Goal: Task Accomplishment & Management: Complete application form

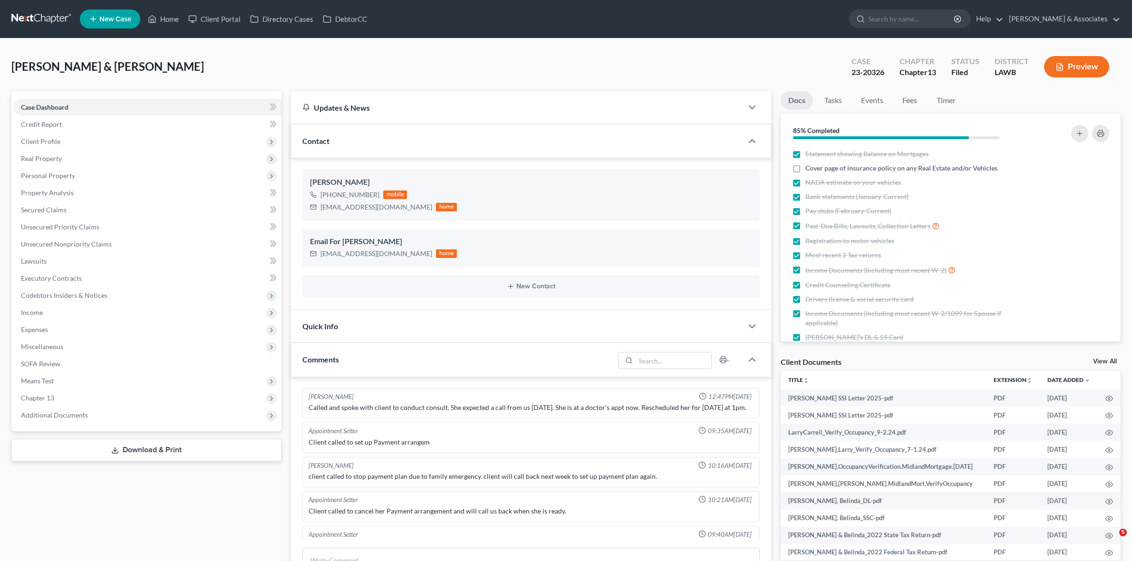
select select "0"
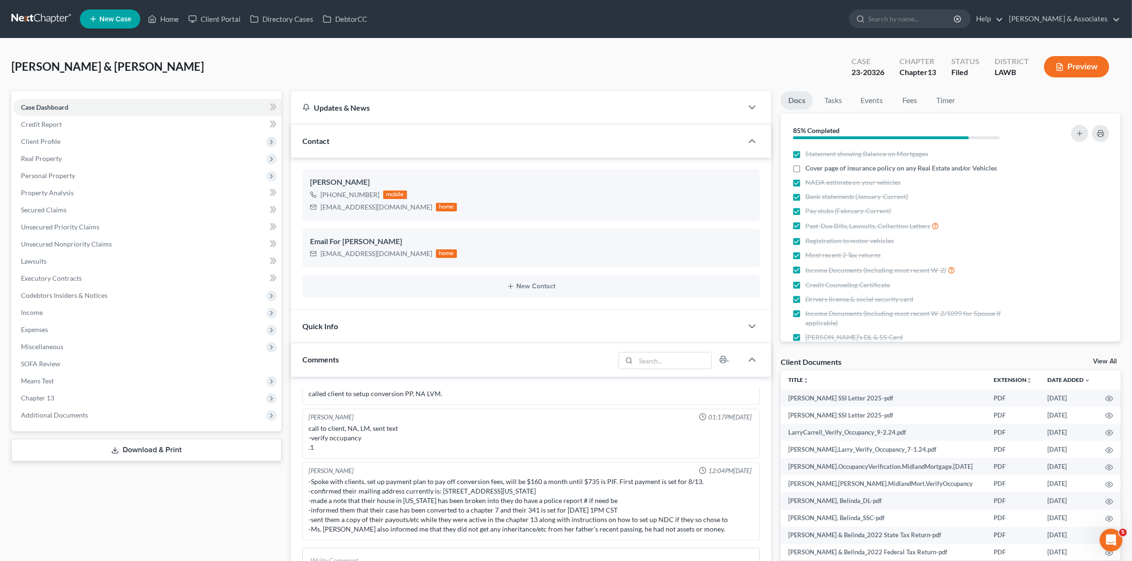
scroll to position [82, 0]
click at [42, 20] on link at bounding box center [41, 18] width 61 height 17
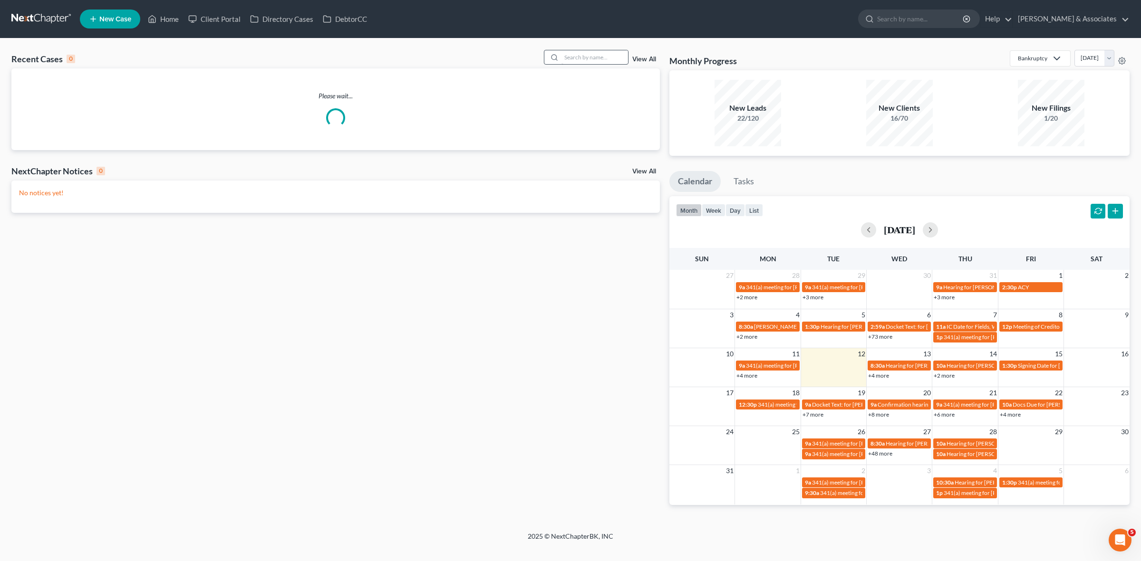
drag, startPoint x: 590, startPoint y: 48, endPoint x: 592, endPoint y: 53, distance: 5.1
click at [592, 51] on div "Recent Cases 0 View All Please wait... NextChapter Notices 0 View All No notice…" at bounding box center [570, 286] width 1141 height 494
click at [592, 55] on input "search" at bounding box center [594, 57] width 67 height 14
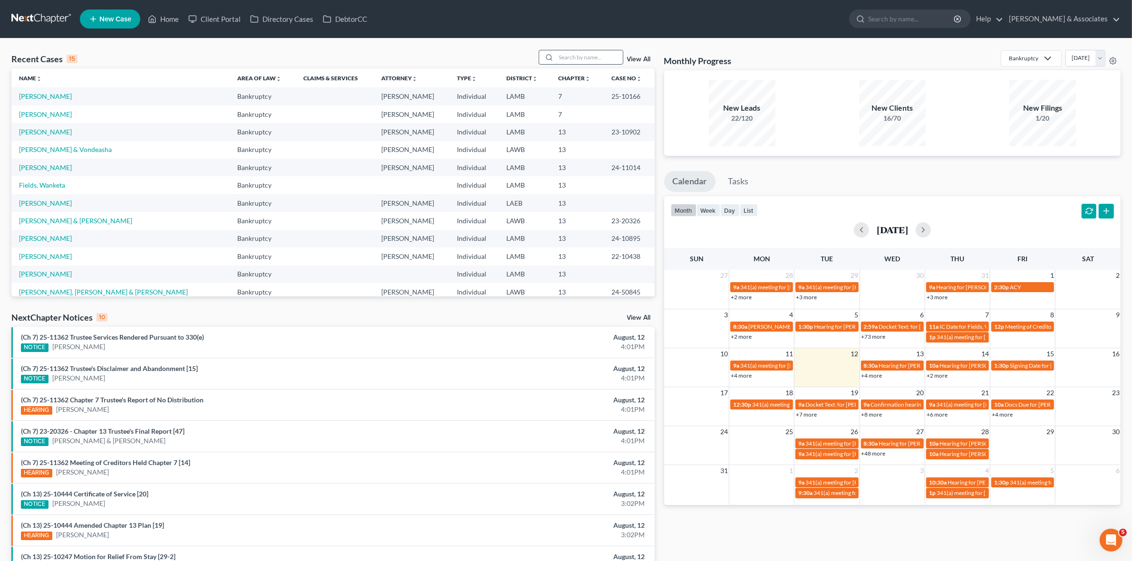
click at [578, 62] on input "search" at bounding box center [589, 57] width 67 height 14
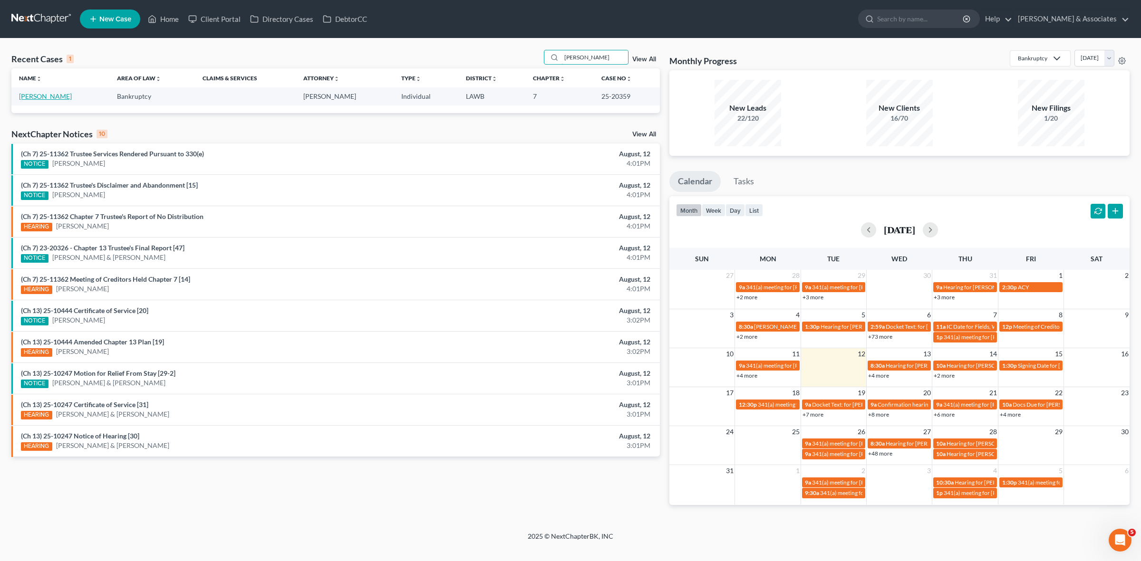
type input "[PERSON_NAME]"
click at [55, 96] on link "[PERSON_NAME]" at bounding box center [45, 96] width 53 height 8
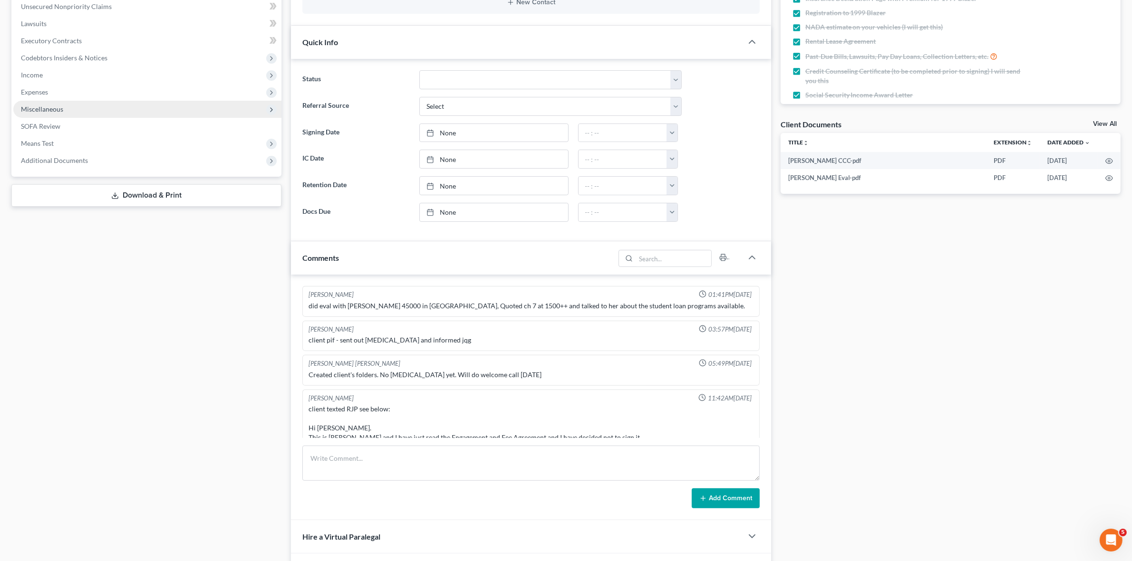
scroll to position [1317, 0]
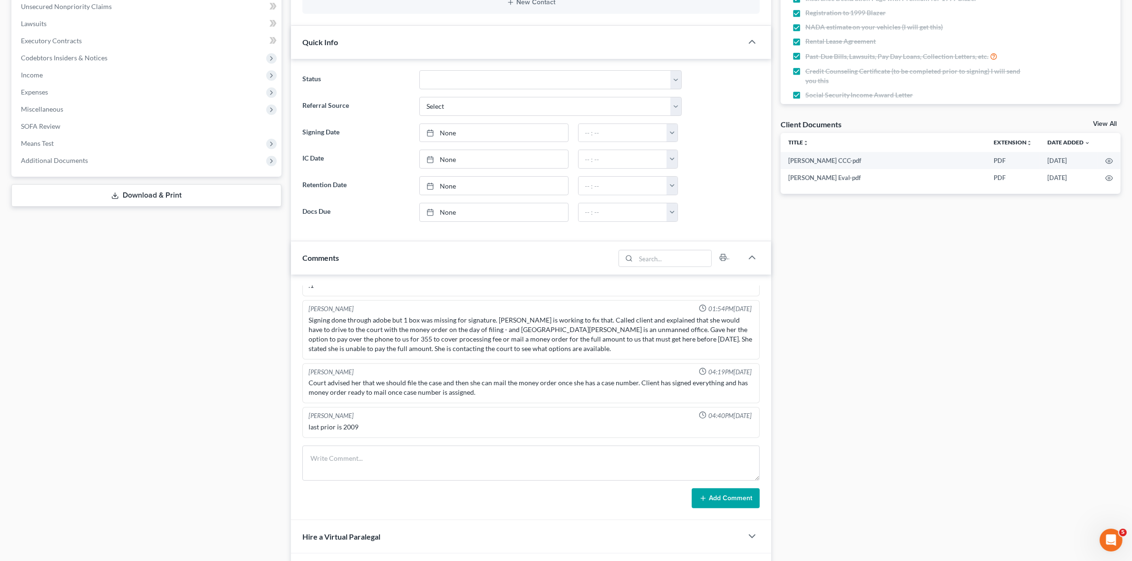
click at [421, 382] on div "Court advised her that we should file the case and then she can mail the money …" at bounding box center [531, 387] width 445 height 19
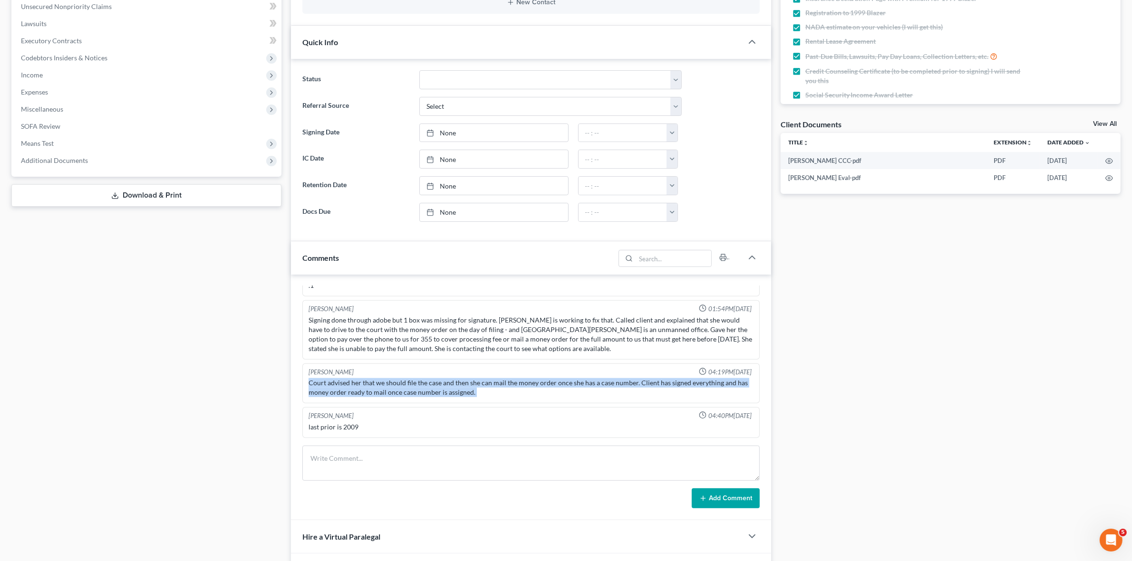
click at [421, 382] on div "Court advised her that we should file the case and then she can mail the money …" at bounding box center [531, 387] width 445 height 19
click at [589, 391] on div "Court advised her that we should file the case and then she can mail the money …" at bounding box center [531, 387] width 445 height 19
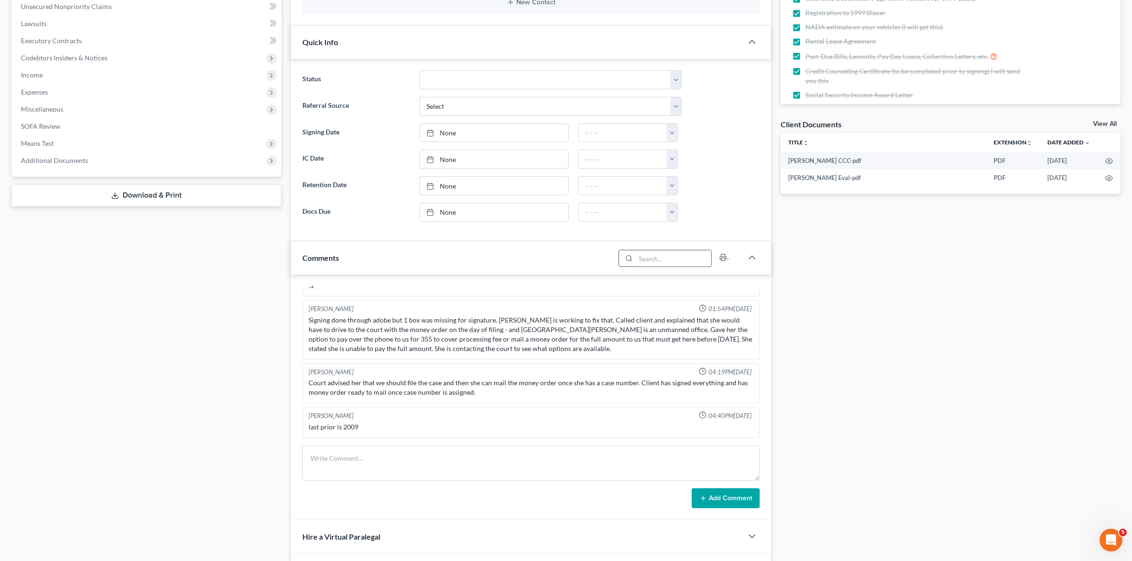
click at [664, 261] on input "search" at bounding box center [674, 259] width 76 height 16
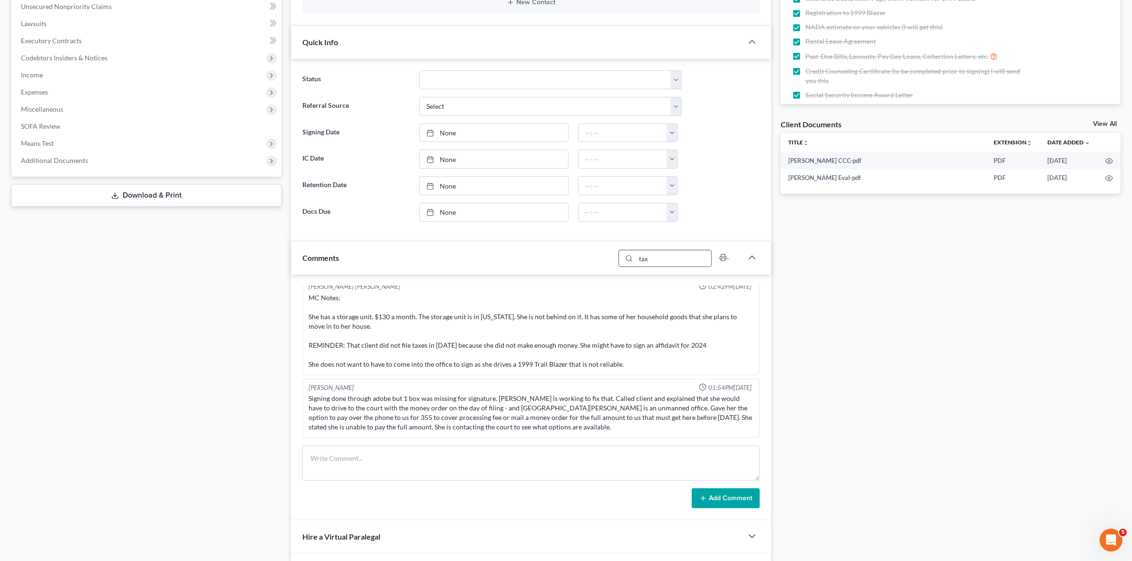
scroll to position [195, 0]
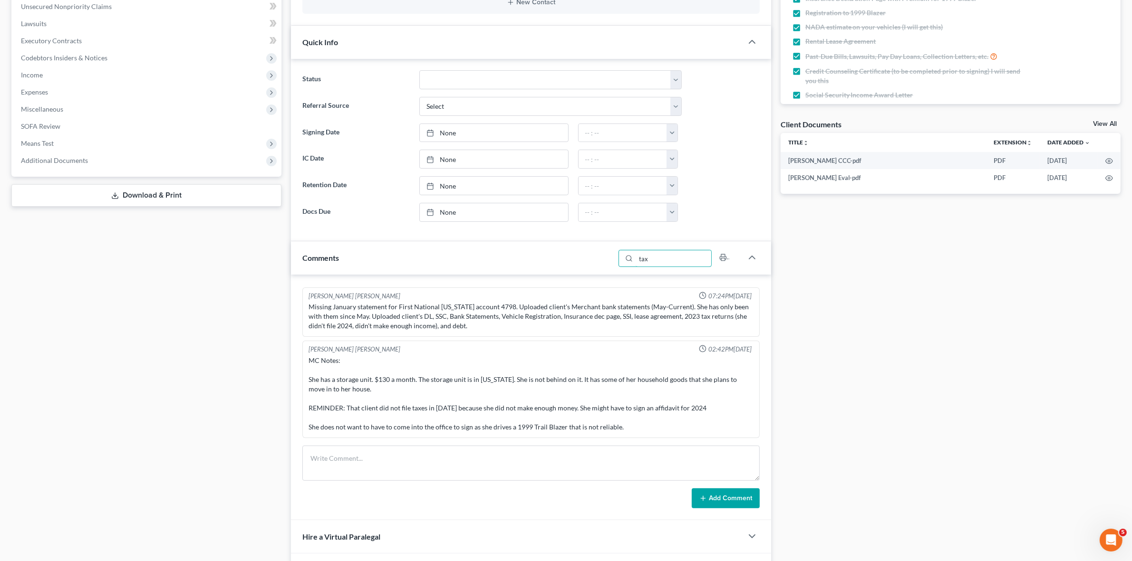
type input "tax"
drag, startPoint x: 352, startPoint y: 431, endPoint x: 571, endPoint y: 433, distance: 219.2
click at [571, 432] on div "MC Notes: She has a storage unit. $130 a month. The storage unit is in [US_STAT…" at bounding box center [531, 394] width 445 height 76
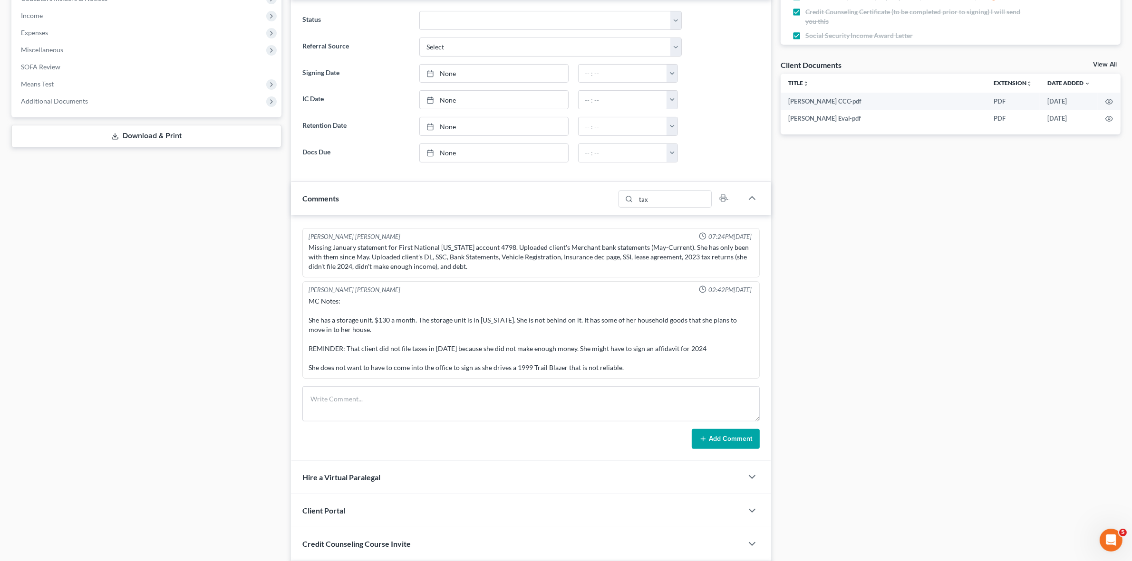
click at [200, 341] on div "Case Dashboard Payments Invoices Payments Payments Credit Report Client Profile" at bounding box center [147, 283] width 280 height 978
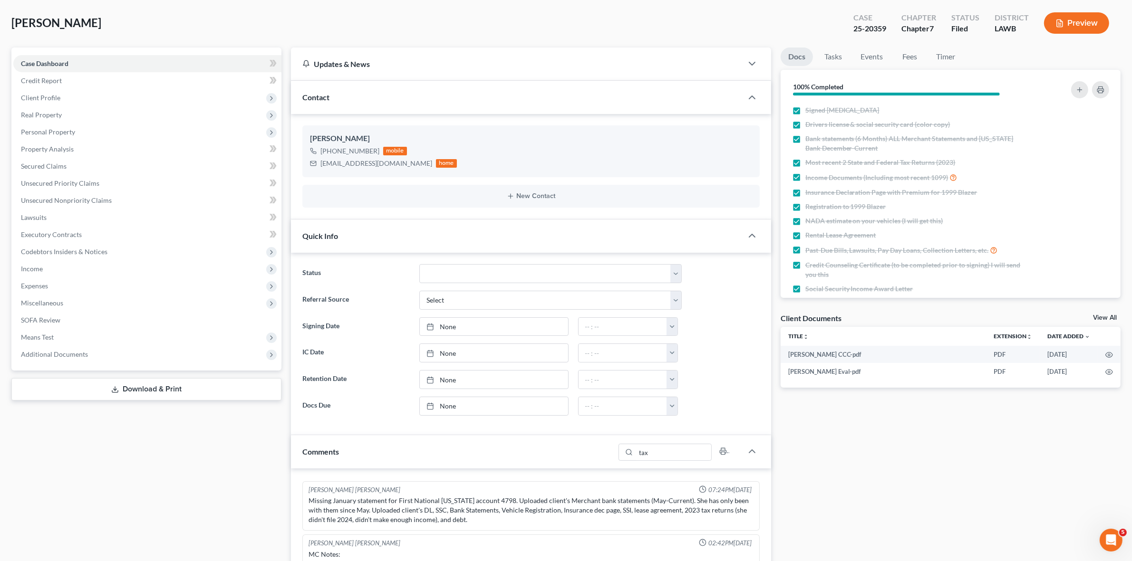
scroll to position [0, 0]
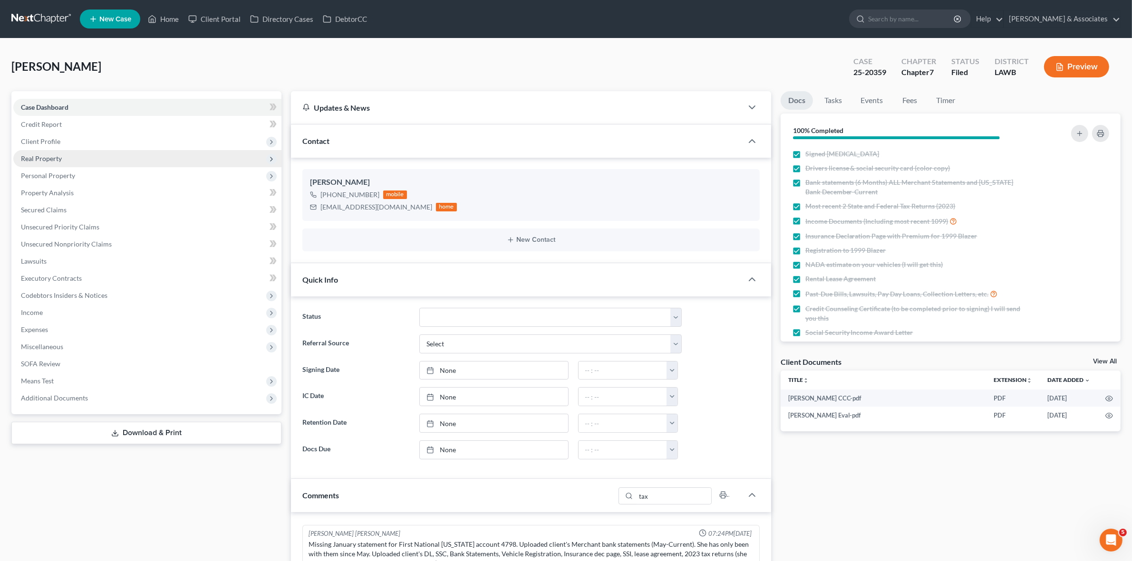
click at [58, 163] on span "Real Property" at bounding box center [147, 158] width 268 height 17
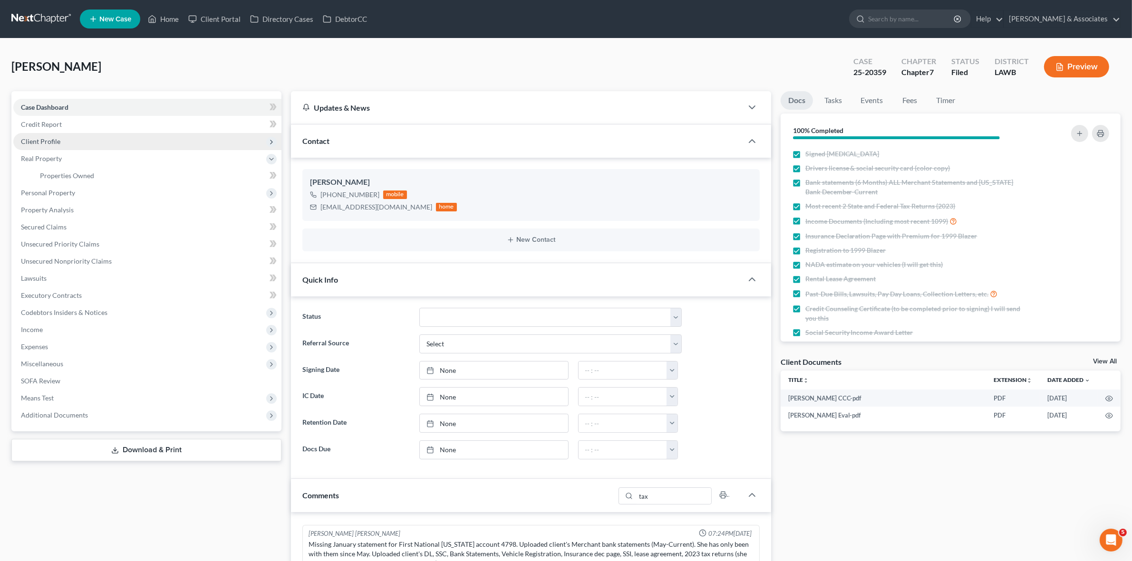
click at [72, 143] on span "Client Profile" at bounding box center [147, 141] width 268 height 17
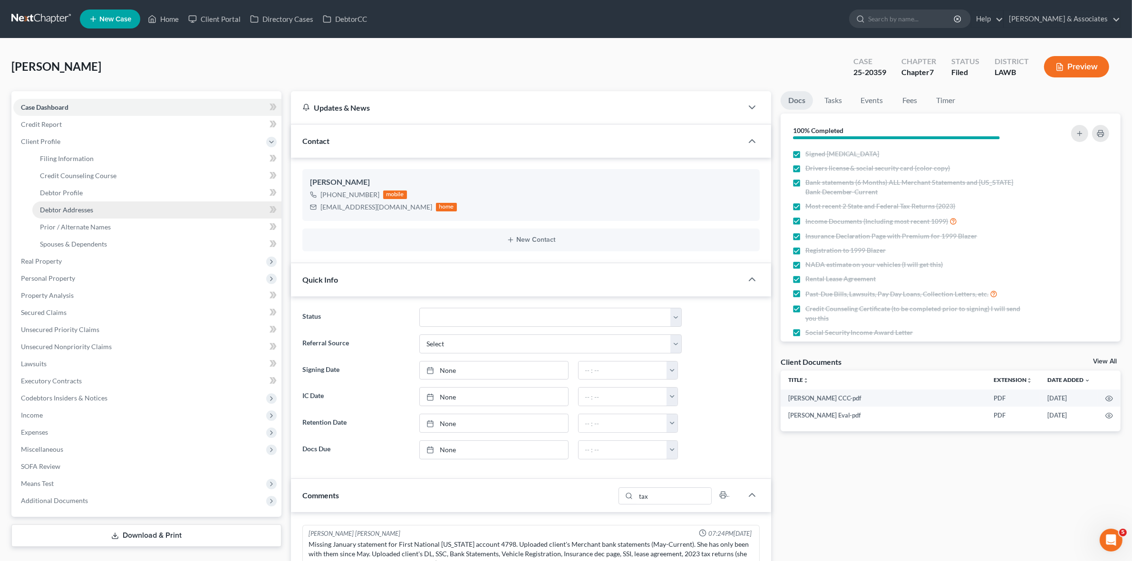
click at [82, 207] on span "Debtor Addresses" at bounding box center [66, 210] width 53 height 8
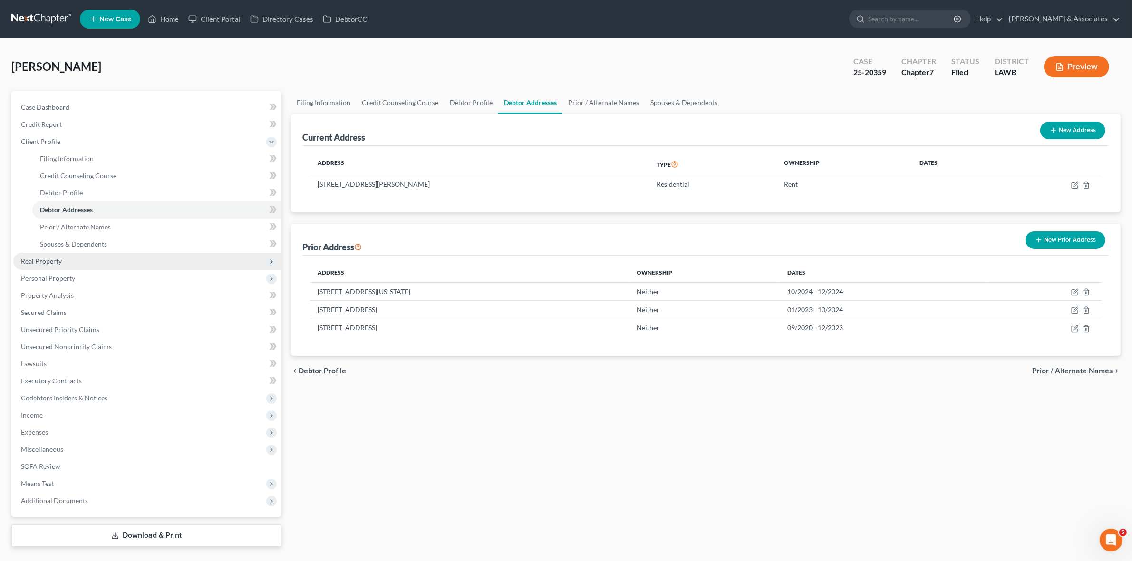
click at [124, 266] on span "Real Property" at bounding box center [147, 261] width 268 height 17
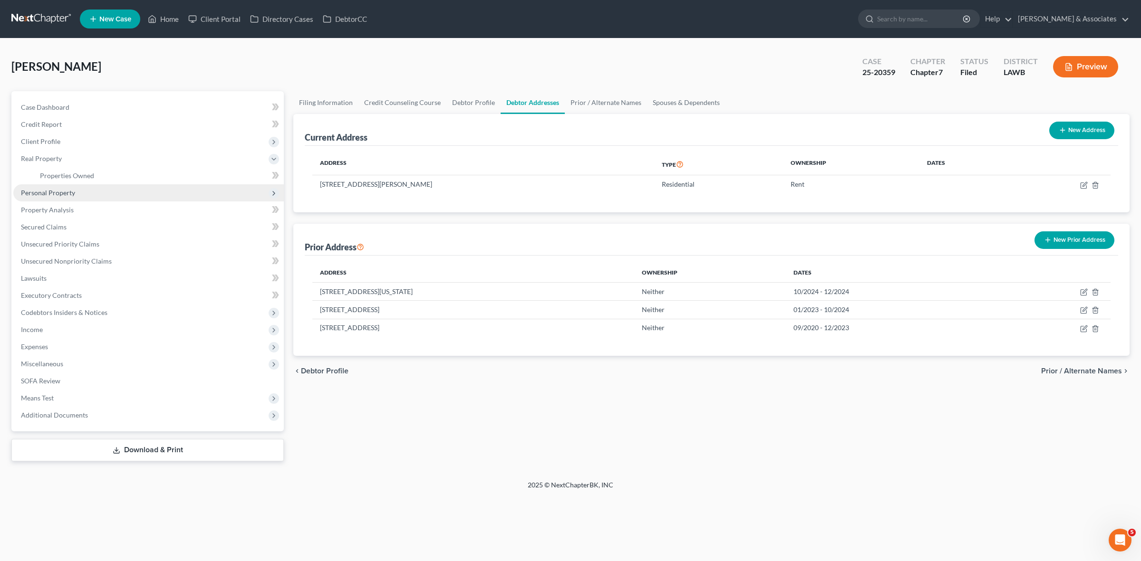
click at [106, 195] on span "Personal Property" at bounding box center [148, 192] width 271 height 17
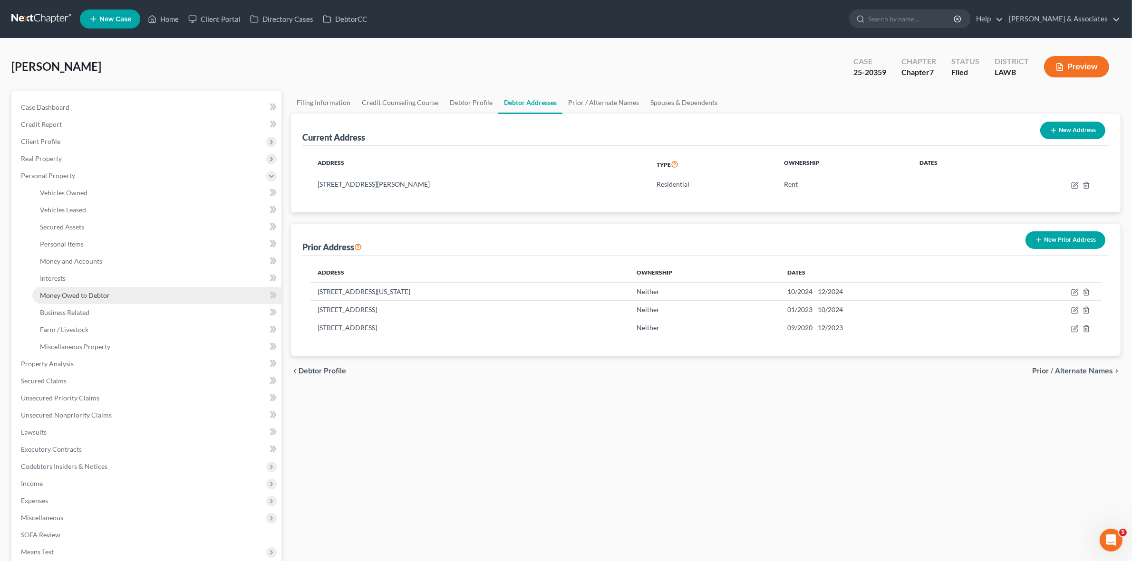
click at [119, 291] on link "Money Owed to Debtor" at bounding box center [156, 295] width 249 height 17
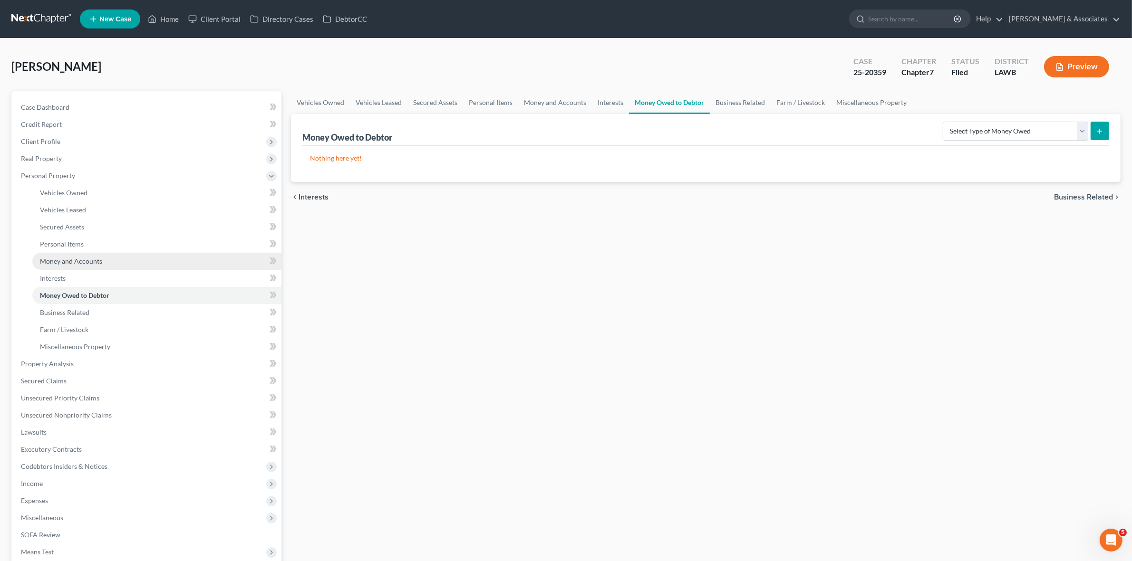
click at [144, 255] on link "Money and Accounts" at bounding box center [156, 261] width 249 height 17
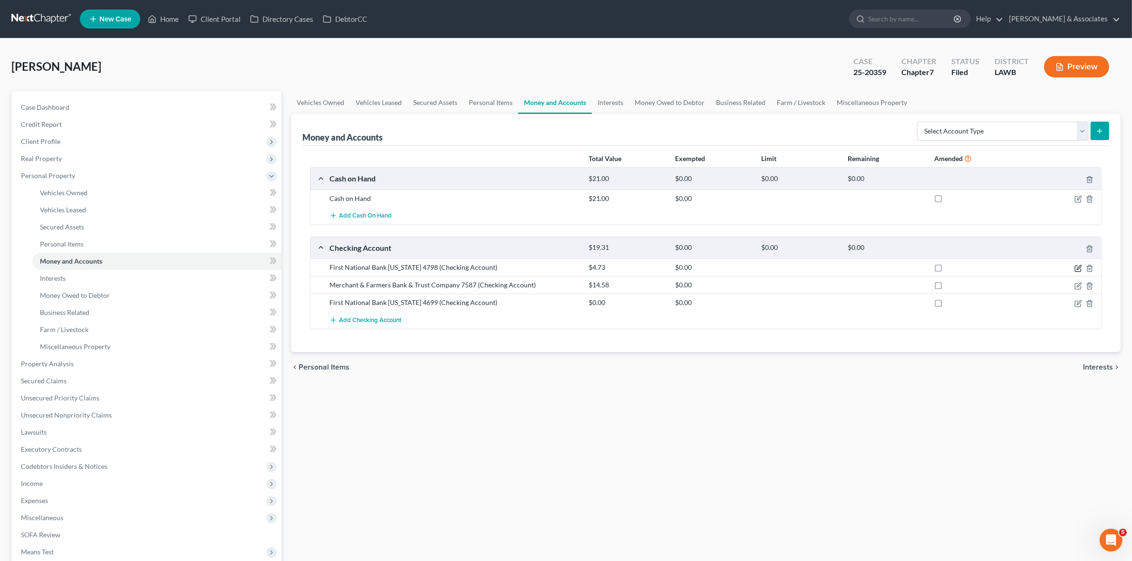
click at [1080, 268] on icon "button" at bounding box center [1079, 267] width 4 height 4
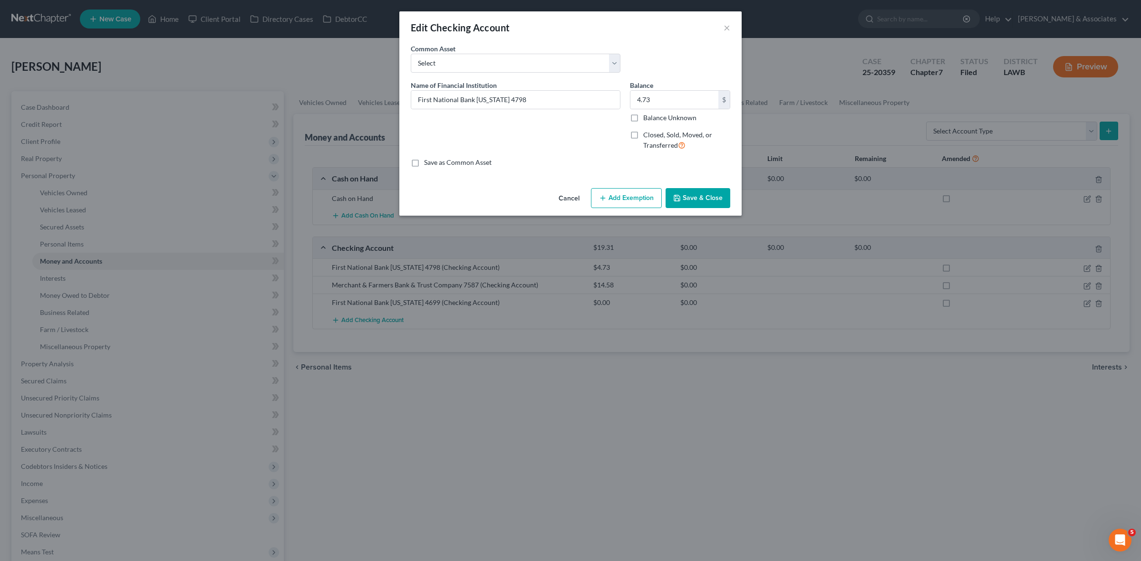
click at [861, 374] on div "Edit Checking Account × An exemption set must first be selected from the Filing…" at bounding box center [570, 280] width 1141 height 561
click at [726, 31] on button "×" at bounding box center [727, 27] width 7 height 11
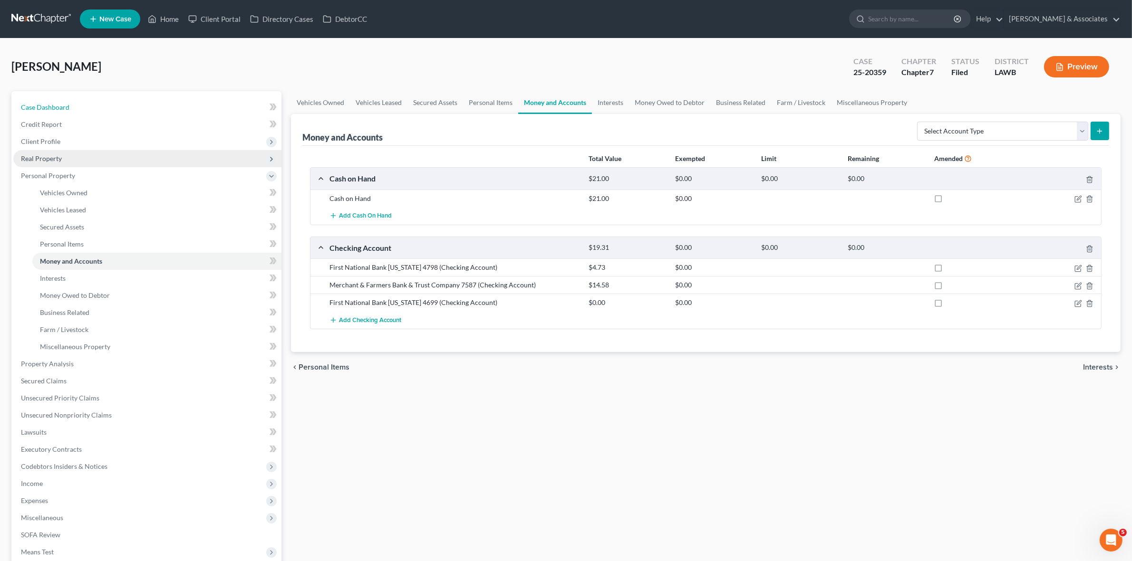
click at [174, 112] on link "Case Dashboard" at bounding box center [147, 107] width 268 height 17
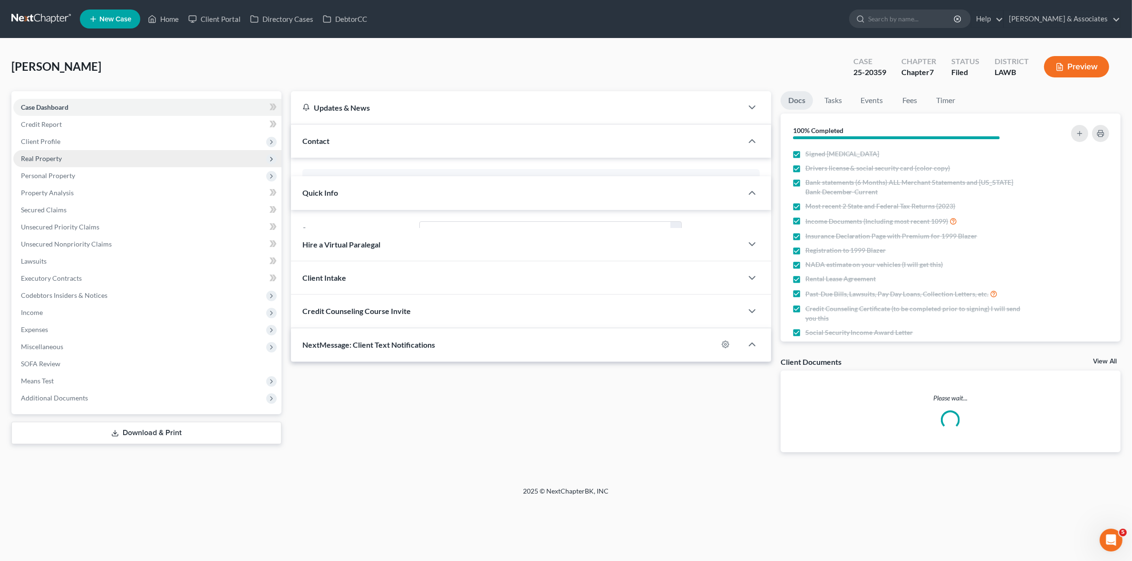
click at [169, 154] on span "Real Property" at bounding box center [147, 158] width 268 height 17
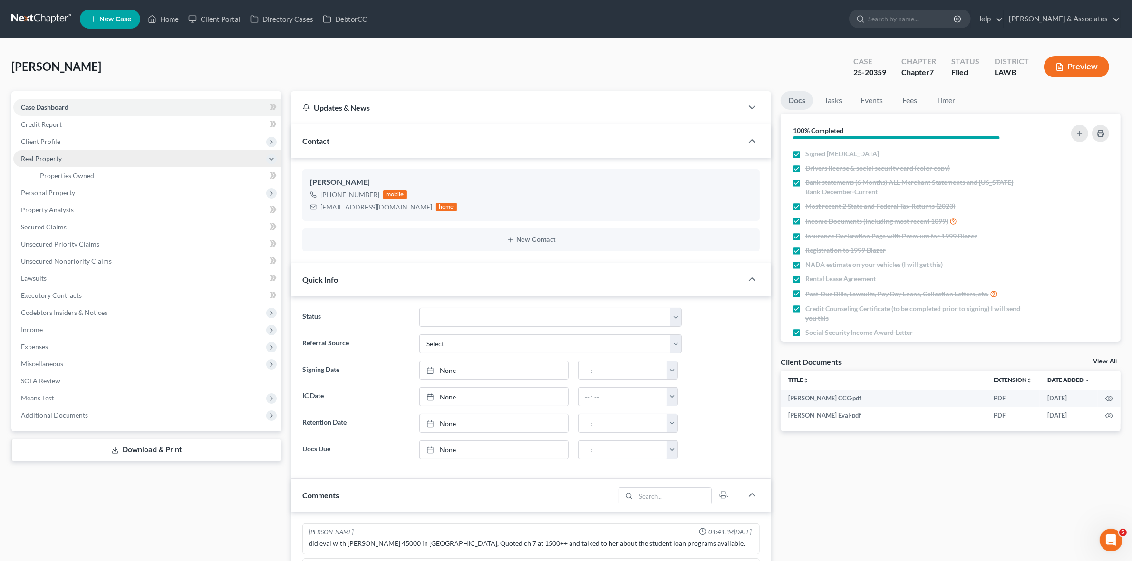
scroll to position [1317, 0]
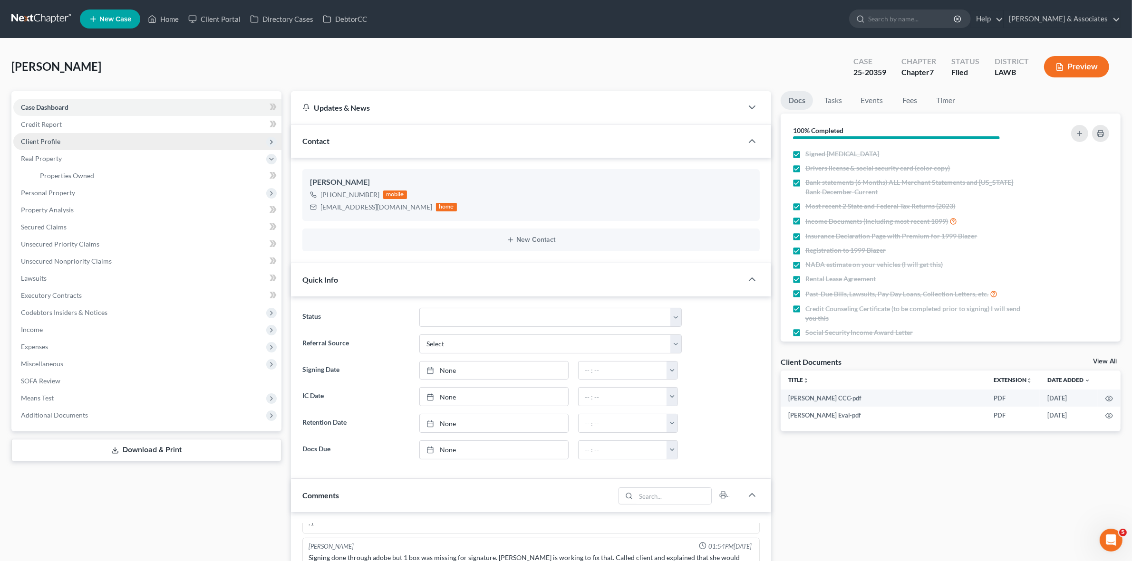
click at [155, 138] on span "Client Profile" at bounding box center [147, 141] width 268 height 17
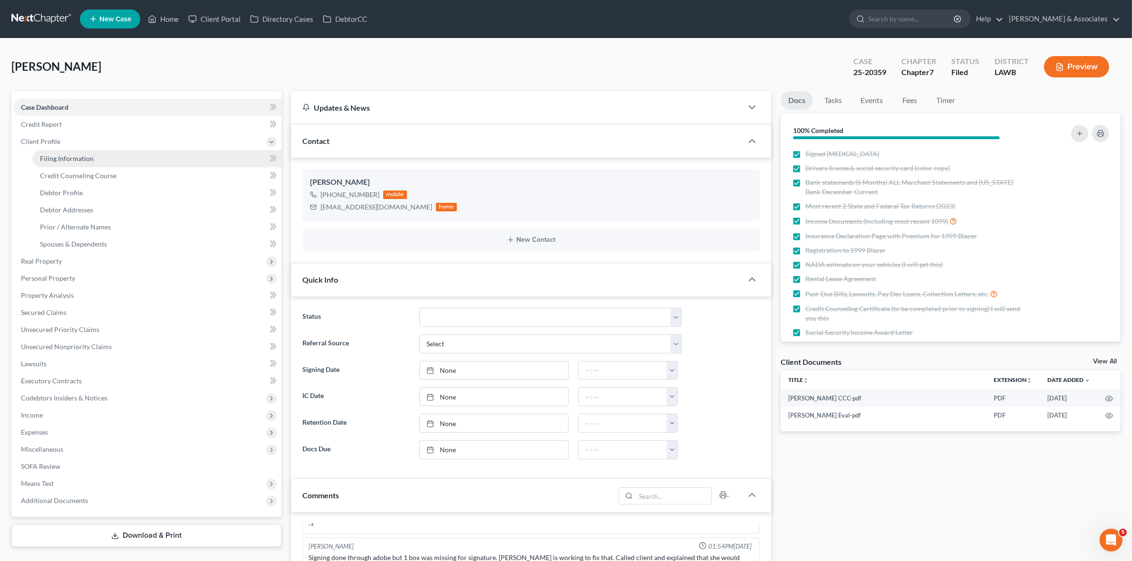
click at [155, 155] on link "Filing Information" at bounding box center [156, 158] width 249 height 17
select select "1"
select select "0"
select select "19"
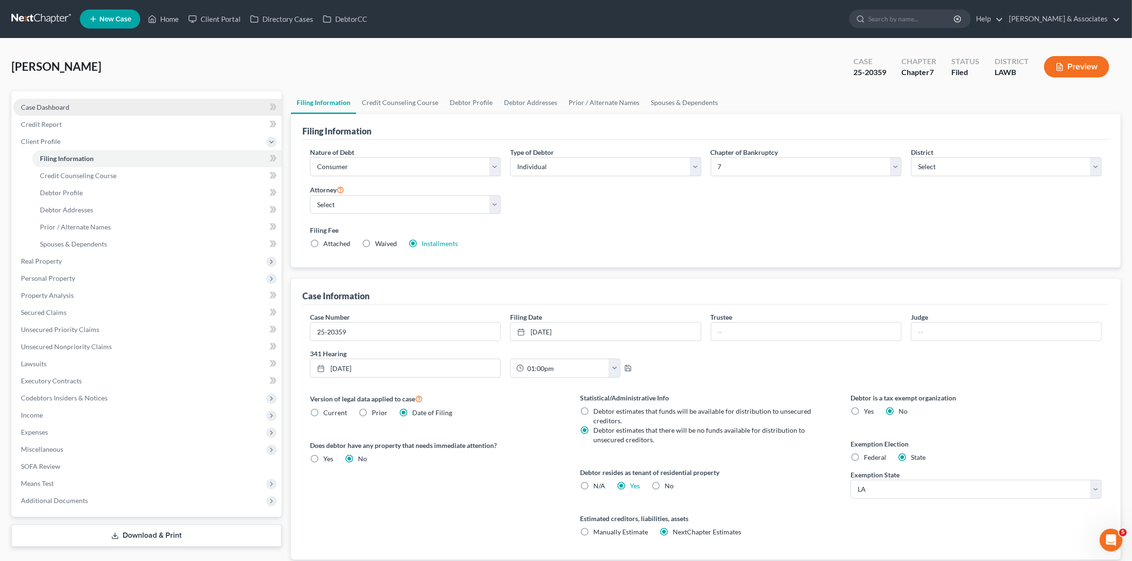
click at [155, 106] on link "Case Dashboard" at bounding box center [147, 107] width 268 height 17
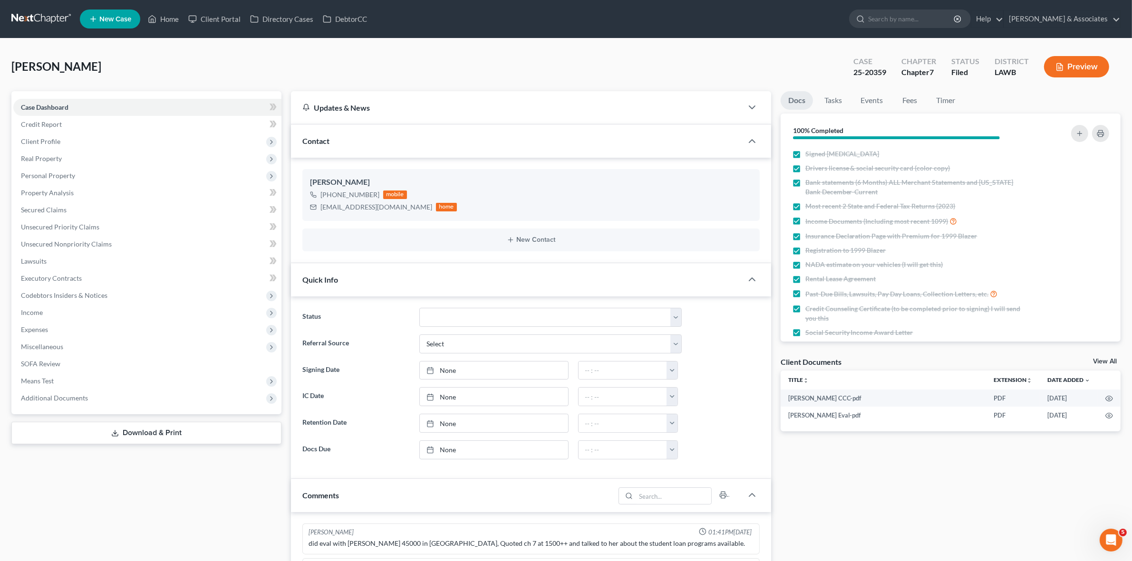
scroll to position [1317, 0]
